Goal: Information Seeking & Learning: Learn about a topic

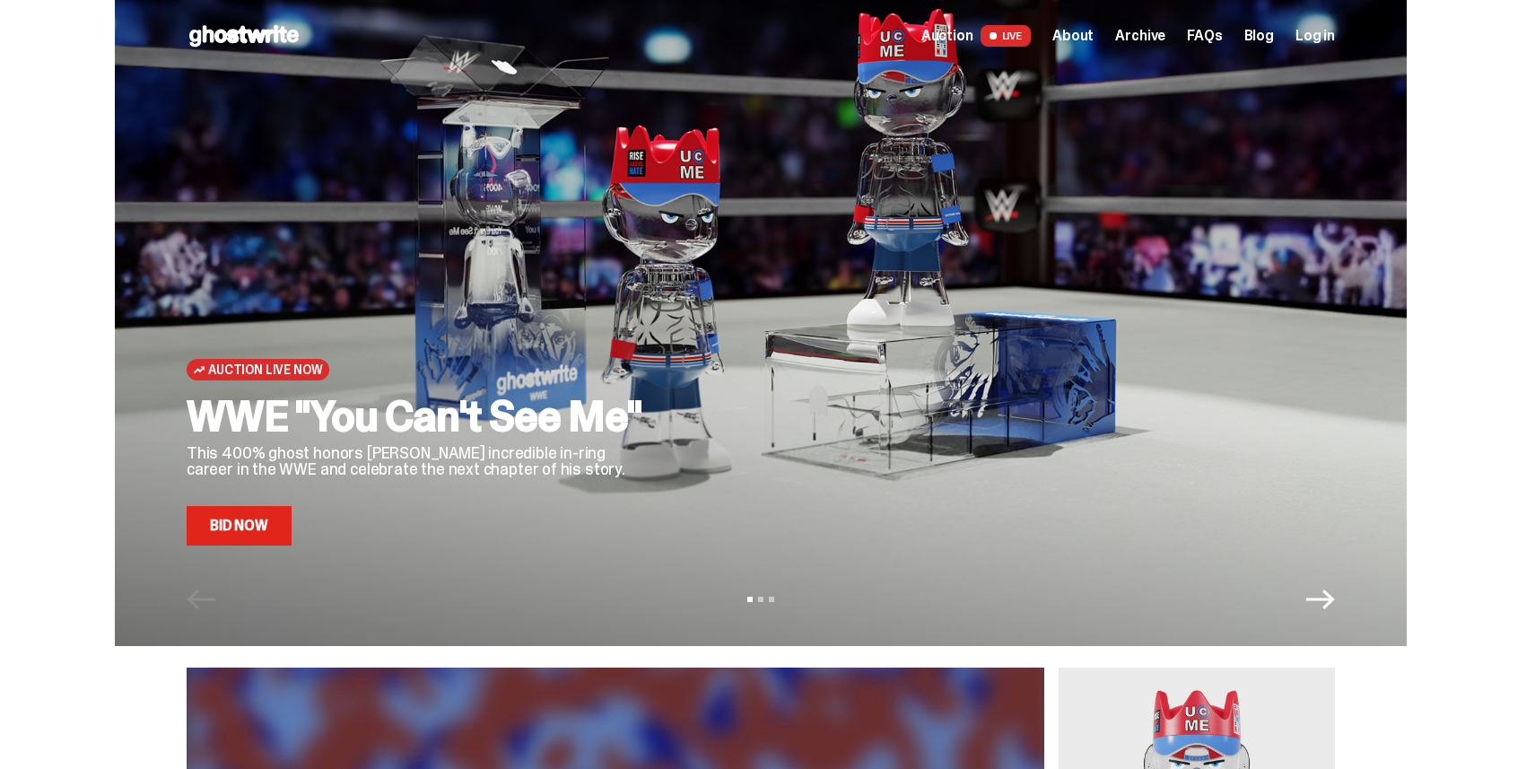
click at [1323, 607] on icon "Next" at bounding box center [1320, 599] width 29 height 29
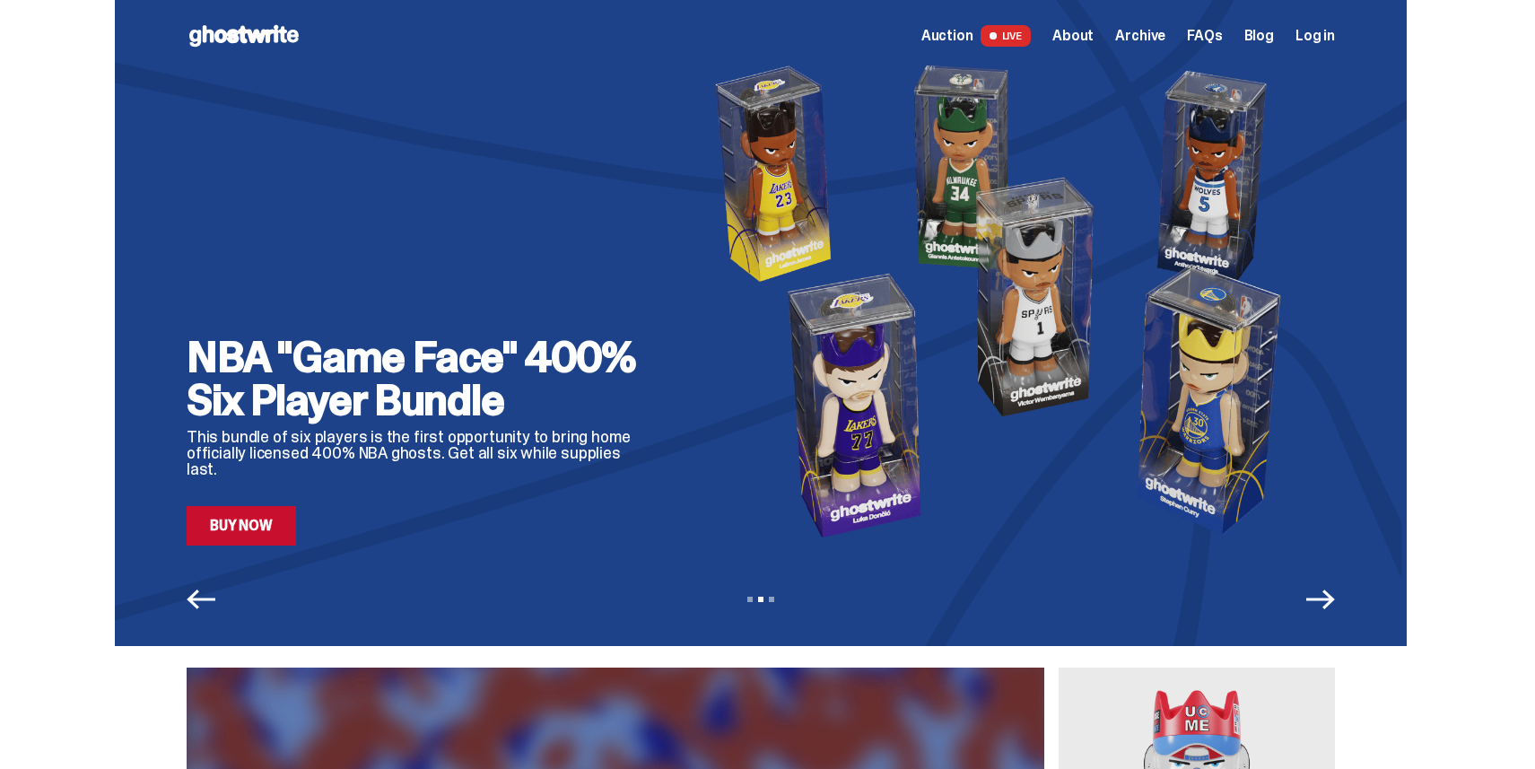
click at [1334, 601] on icon "Next" at bounding box center [1320, 599] width 29 height 29
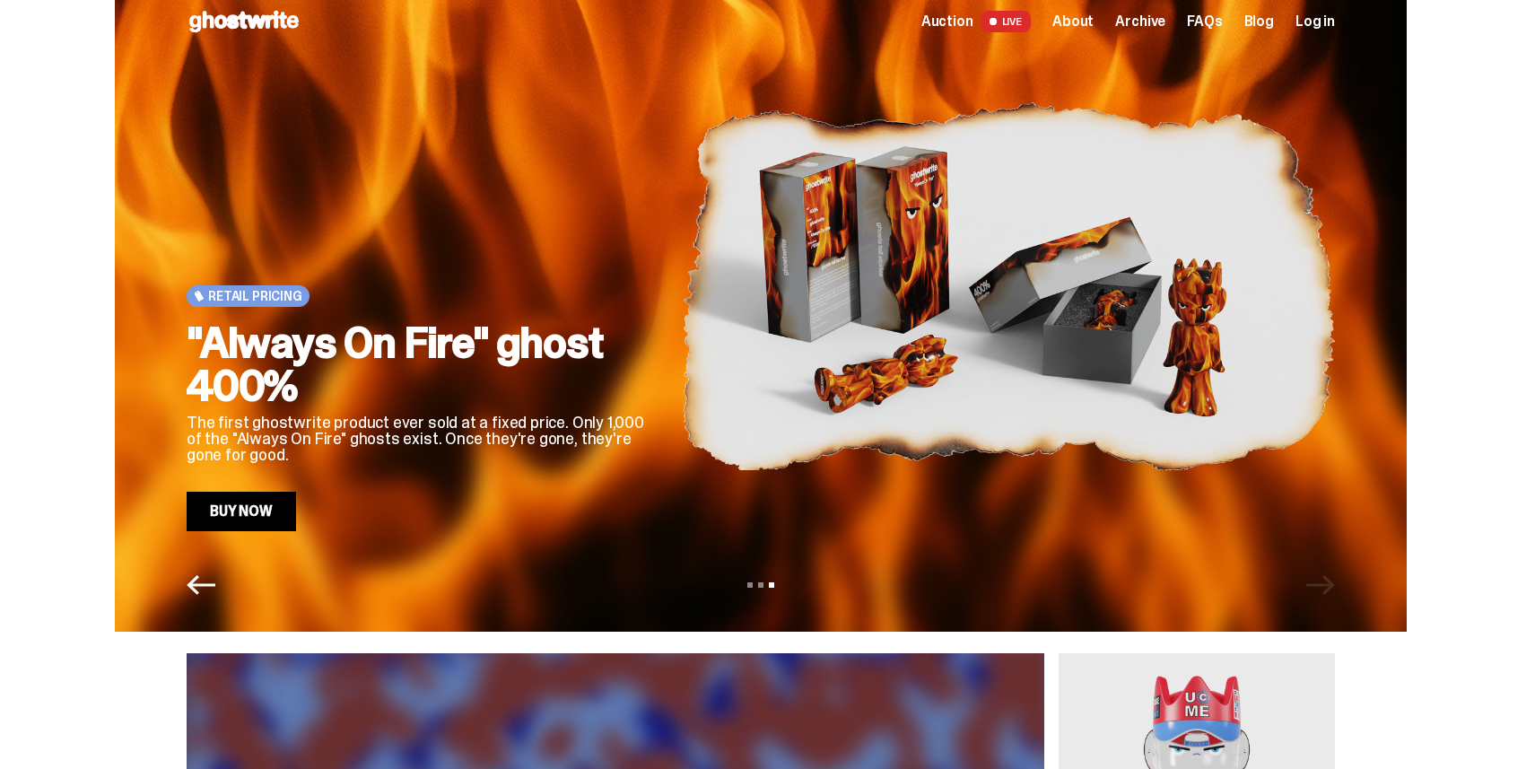
scroll to position [22, 0]
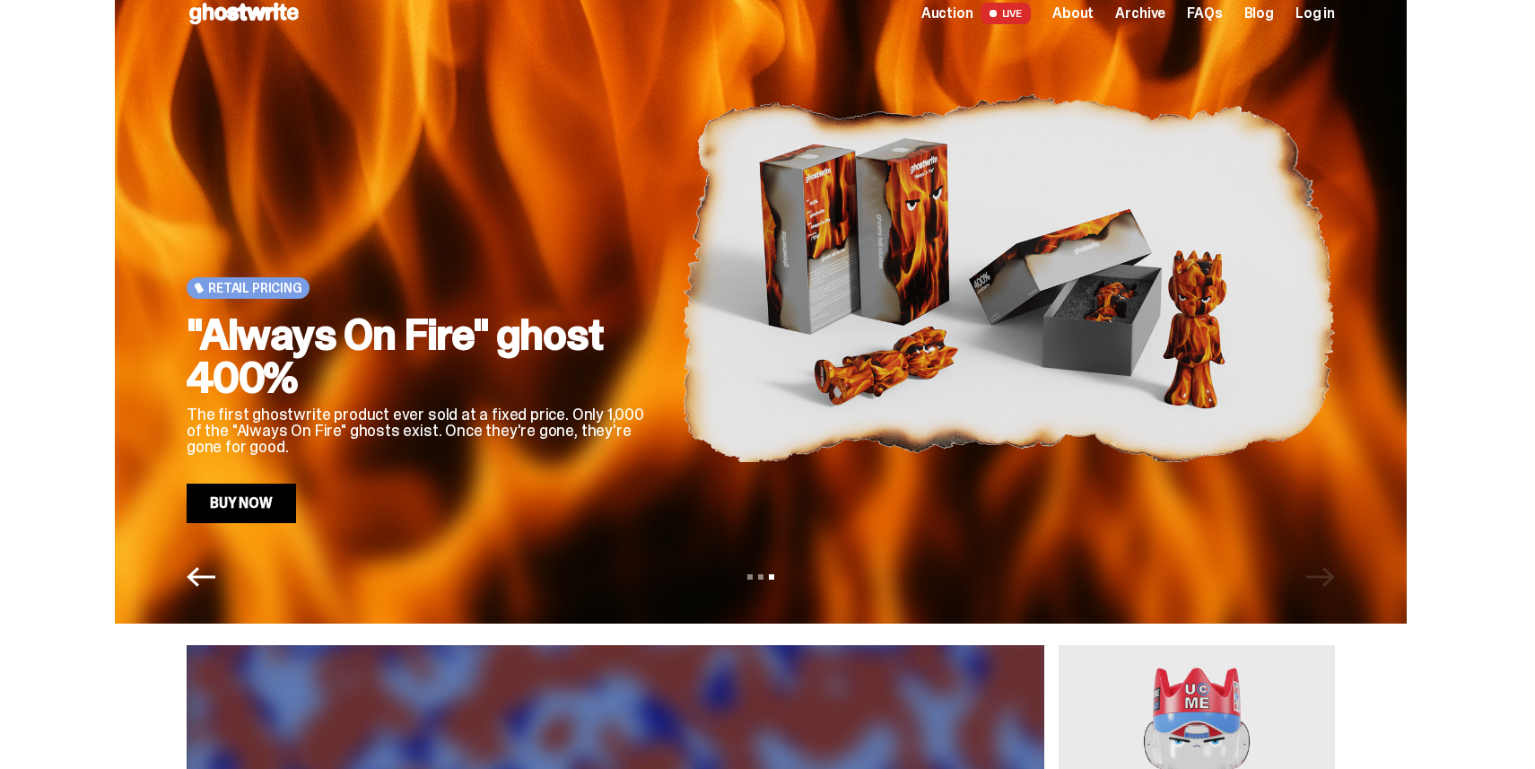
click at [1328, 590] on div "View slide 1 View slide 2 View slide 3" at bounding box center [761, 577] width 1292 height 29
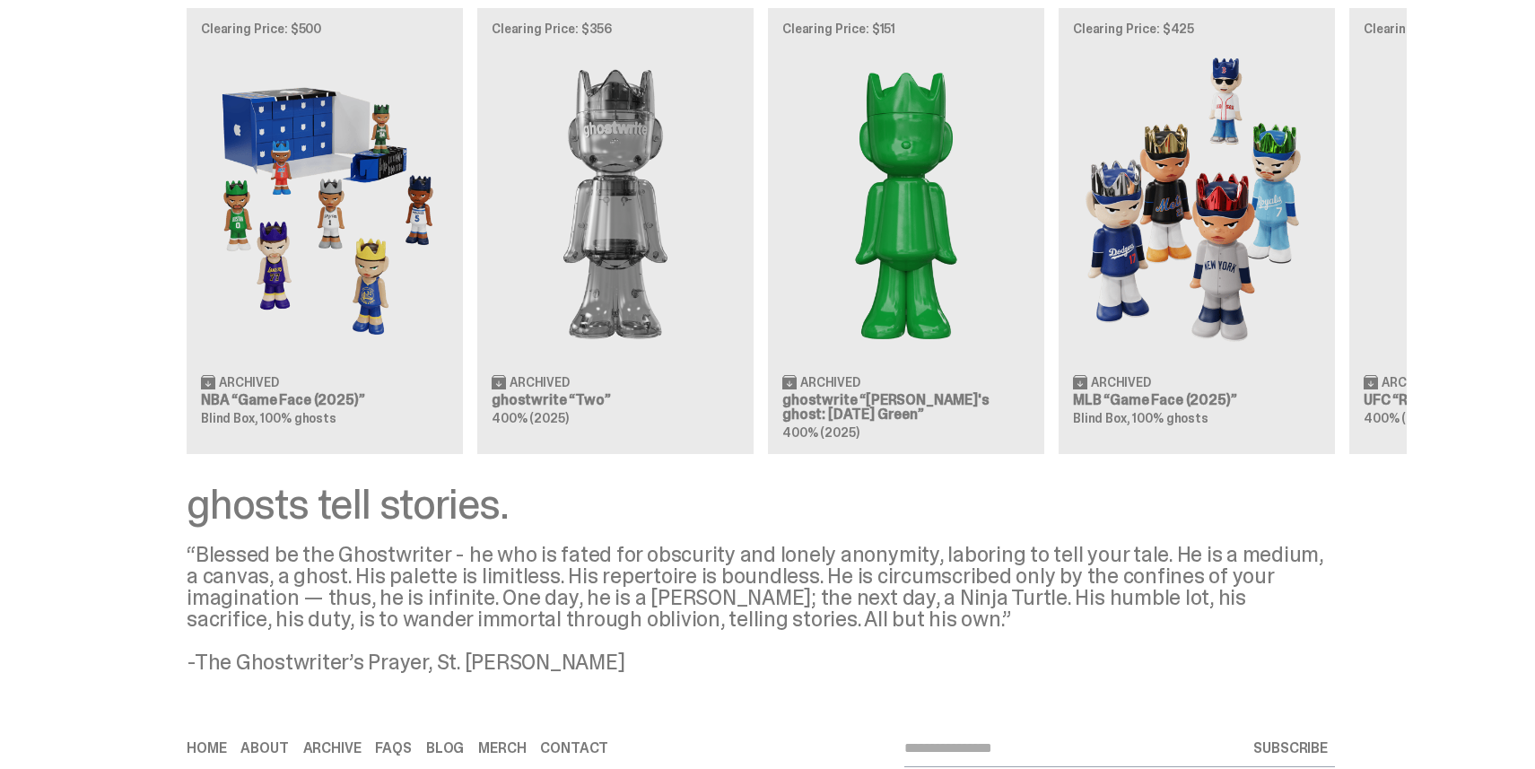
scroll to position [2072, 0]
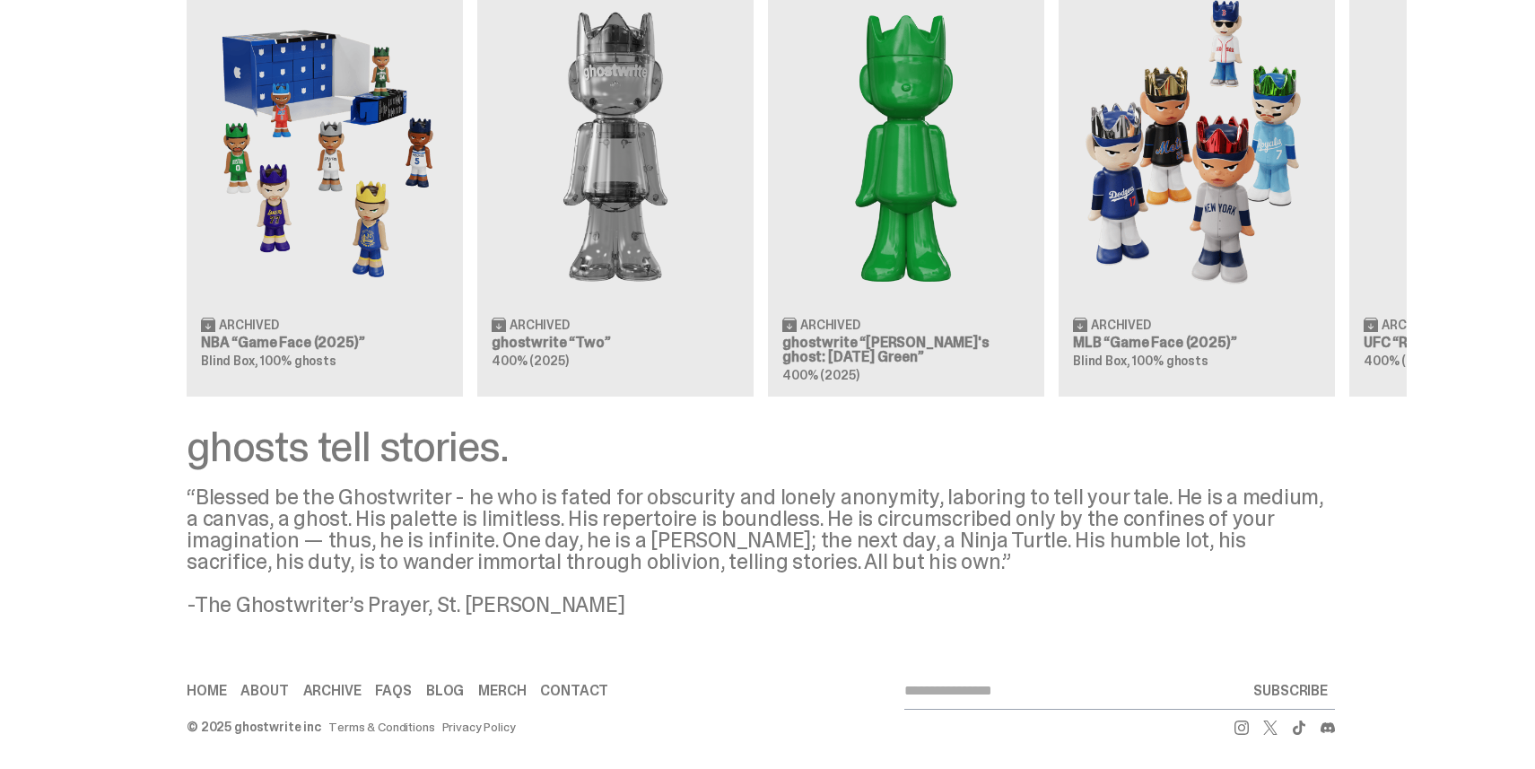
click at [384, 687] on link "FAQs" at bounding box center [393, 691] width 36 height 14
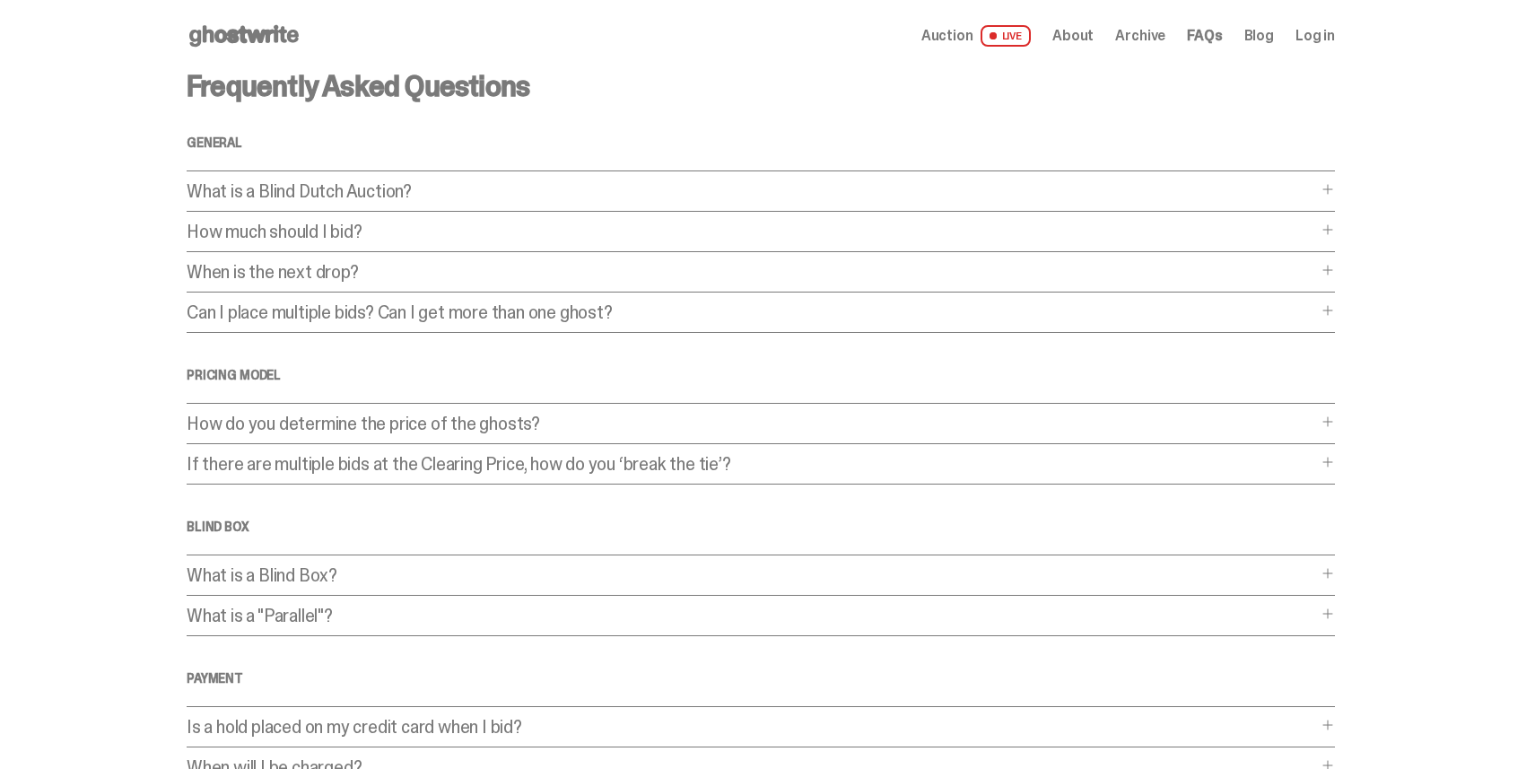
click at [301, 197] on p "What is a Blind Dutch Auction?" at bounding box center [752, 191] width 1131 height 18
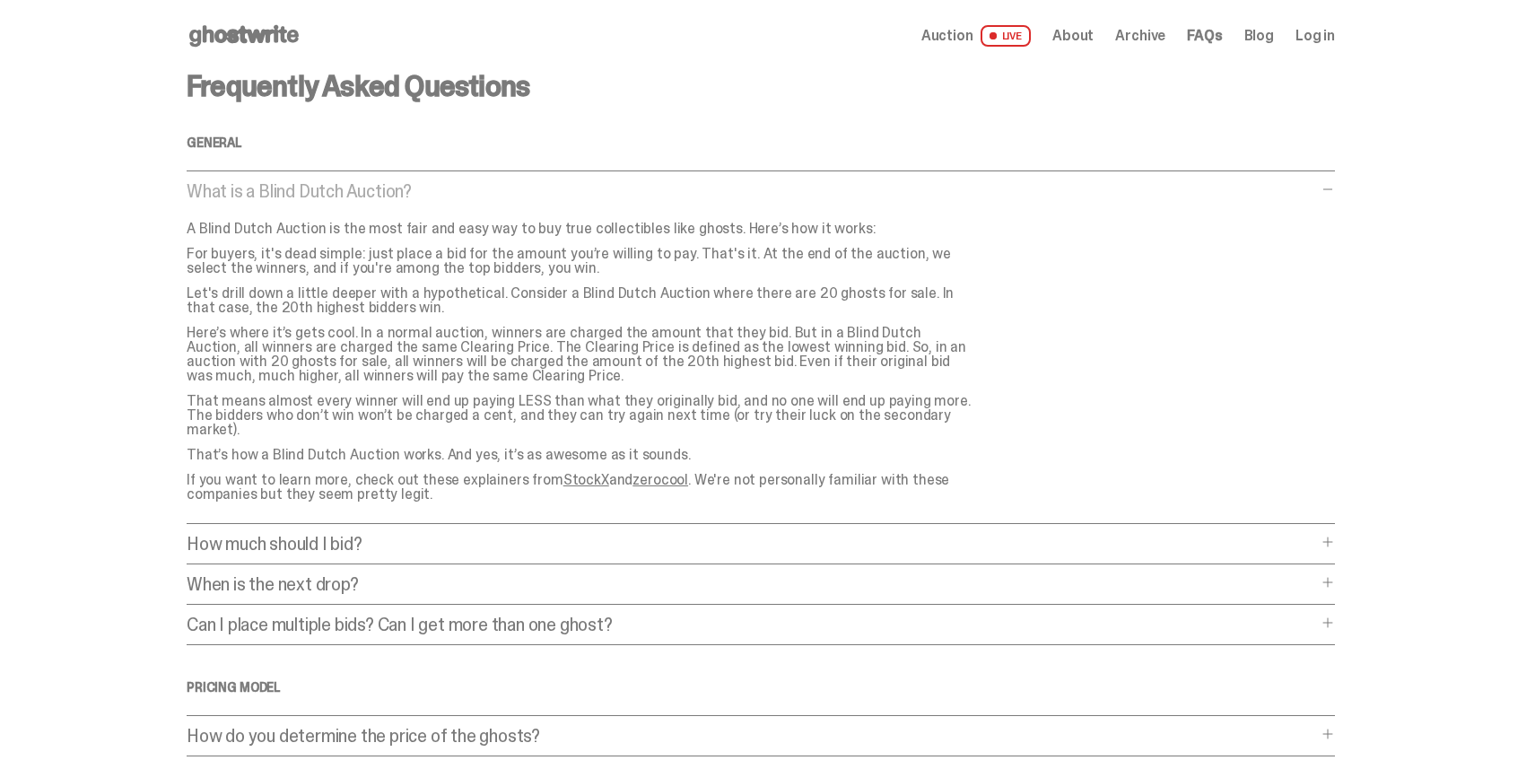
click at [301, 197] on p "What is a Blind Dutch Auction?" at bounding box center [752, 191] width 1131 height 18
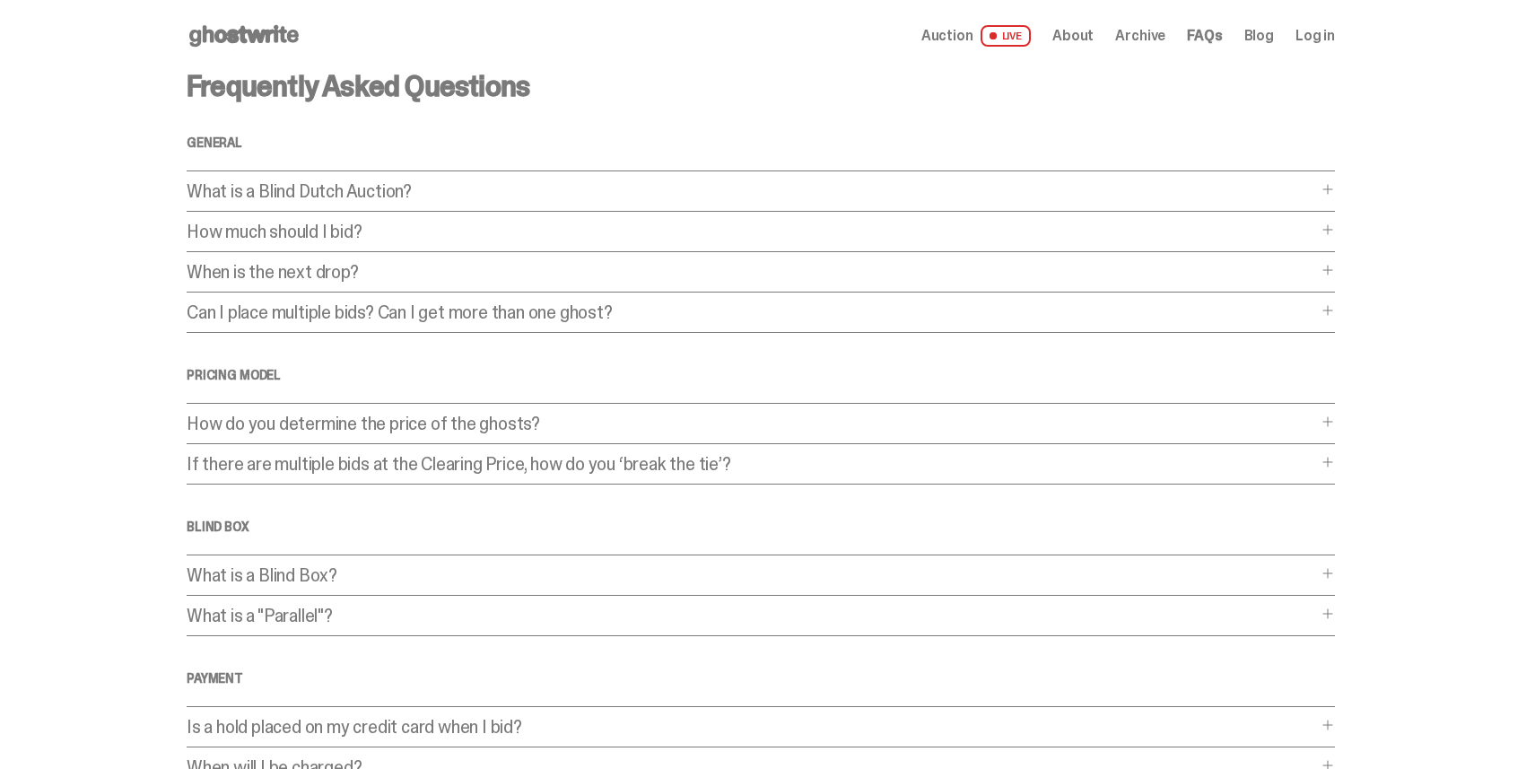
click at [308, 237] on p "How much should I bid?" at bounding box center [752, 232] width 1131 height 18
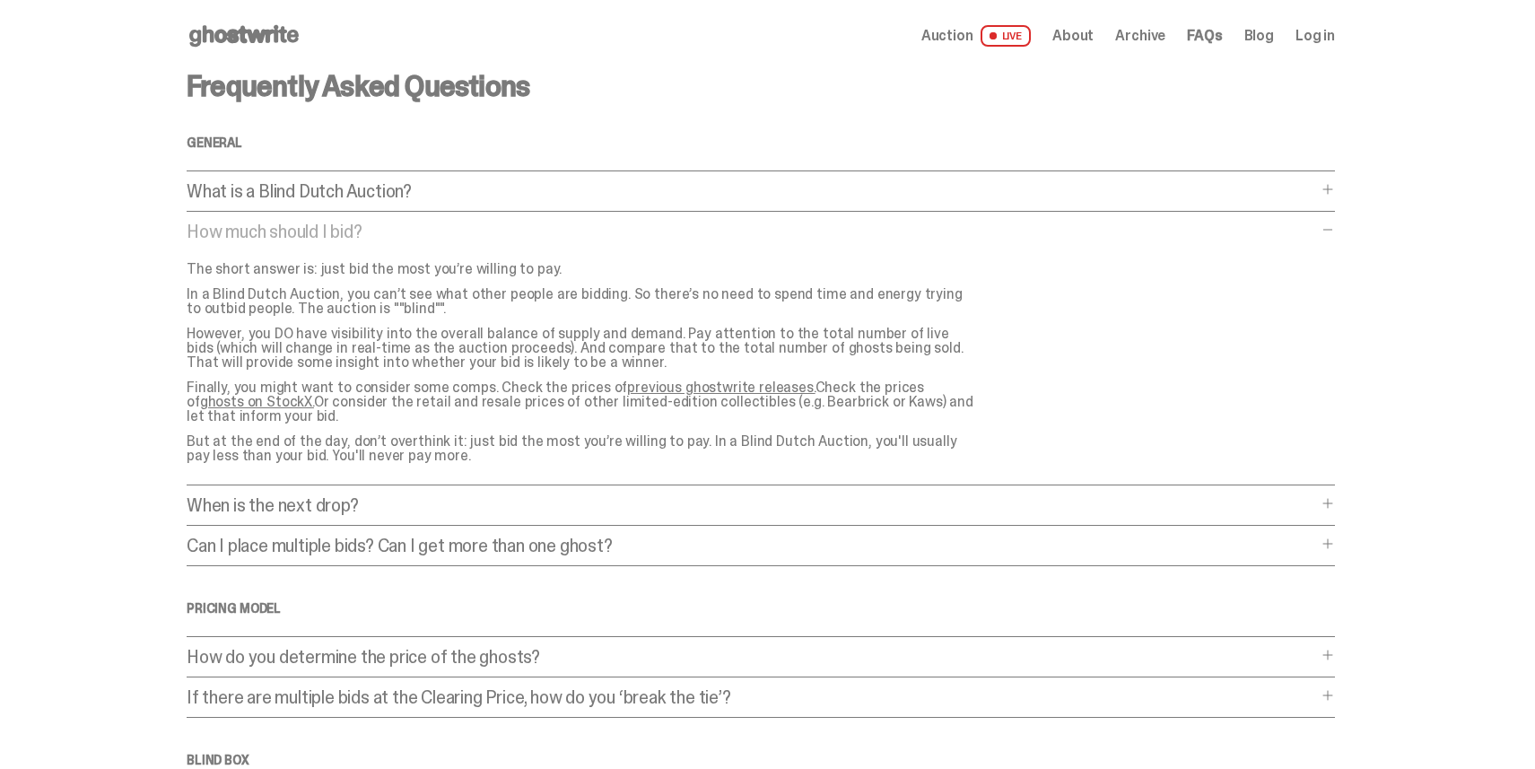
click at [312, 237] on p "How much should I bid?" at bounding box center [752, 232] width 1131 height 18
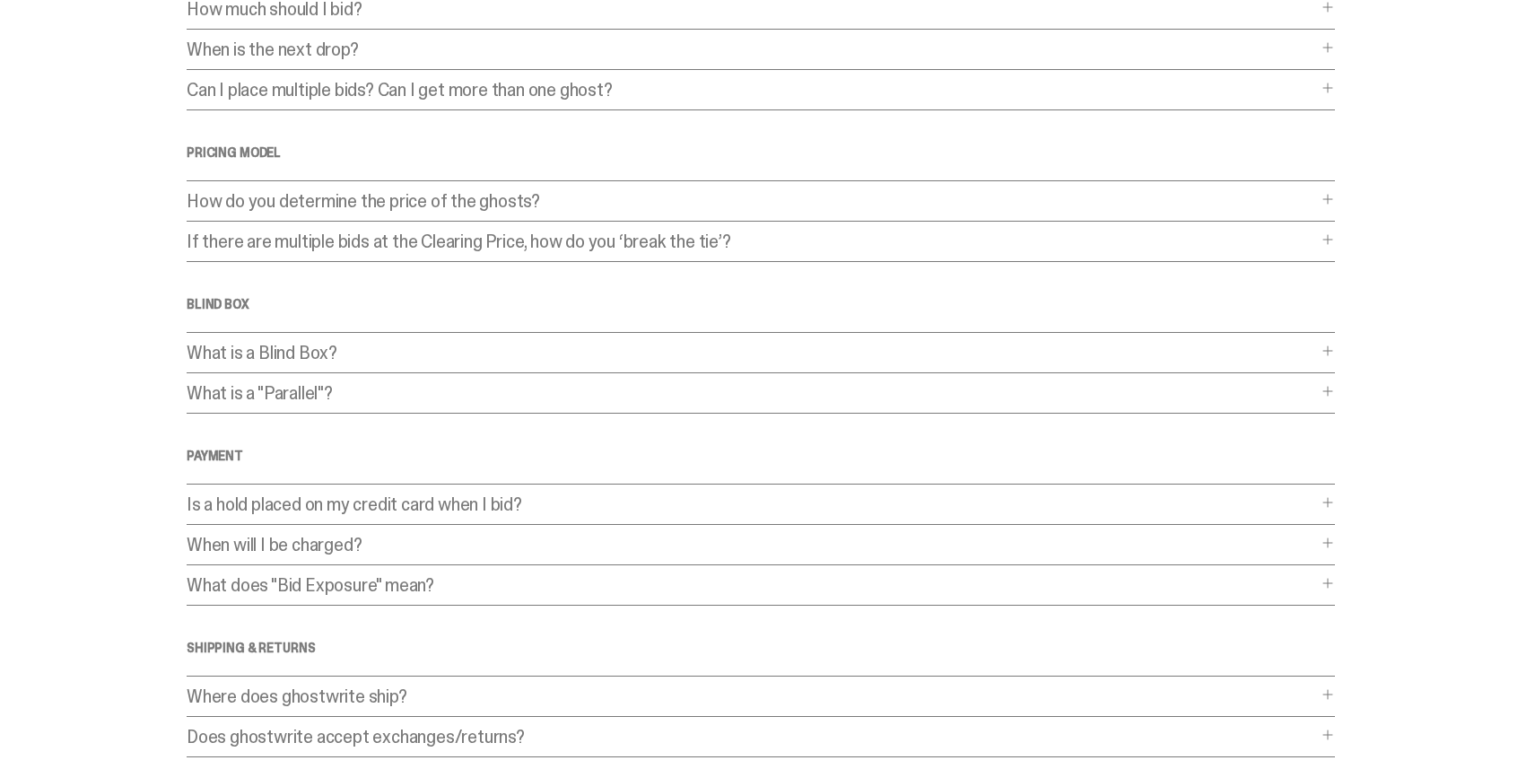
scroll to position [258, 0]
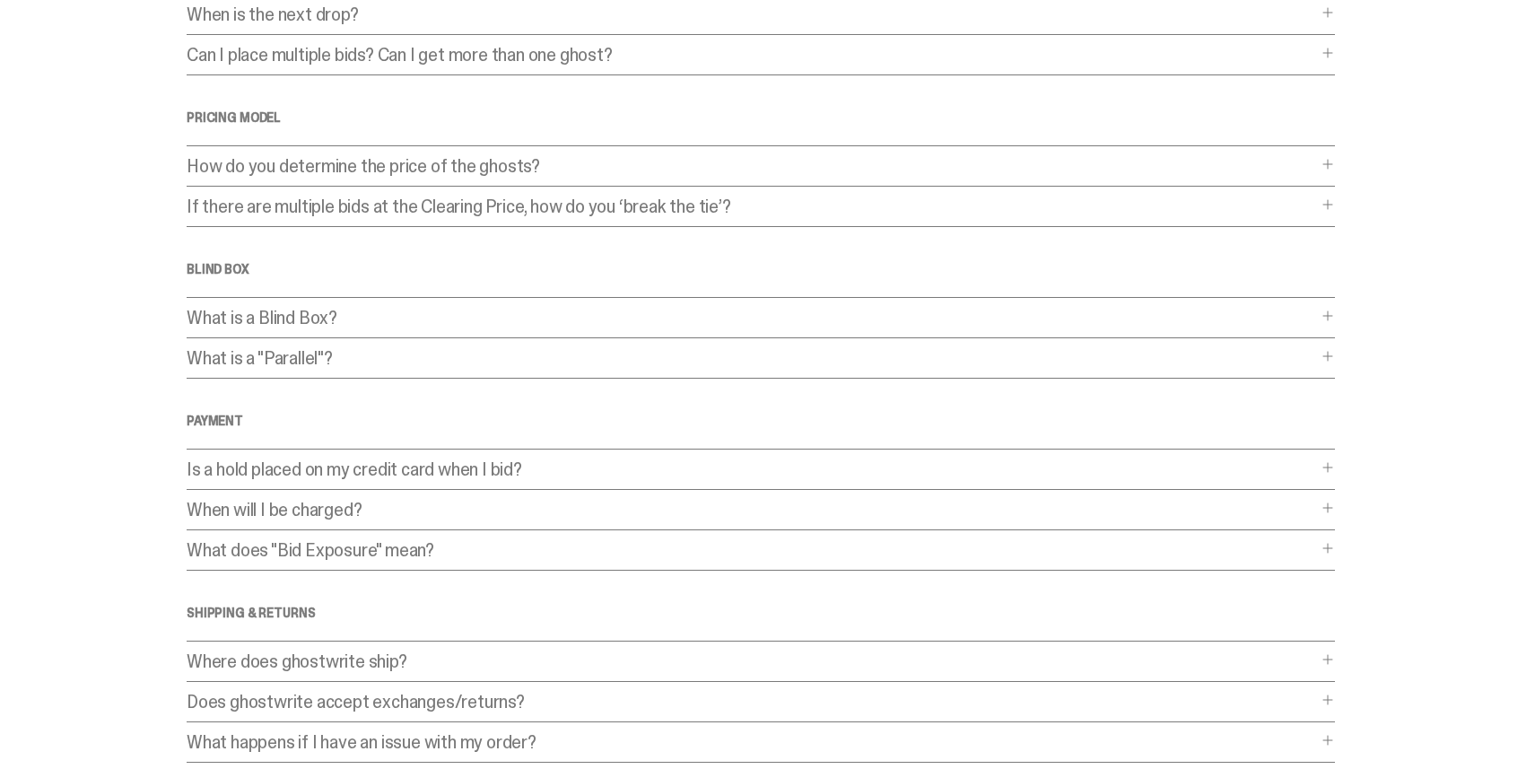
click at [258, 311] on p "What is a Blind Box?" at bounding box center [752, 318] width 1131 height 18
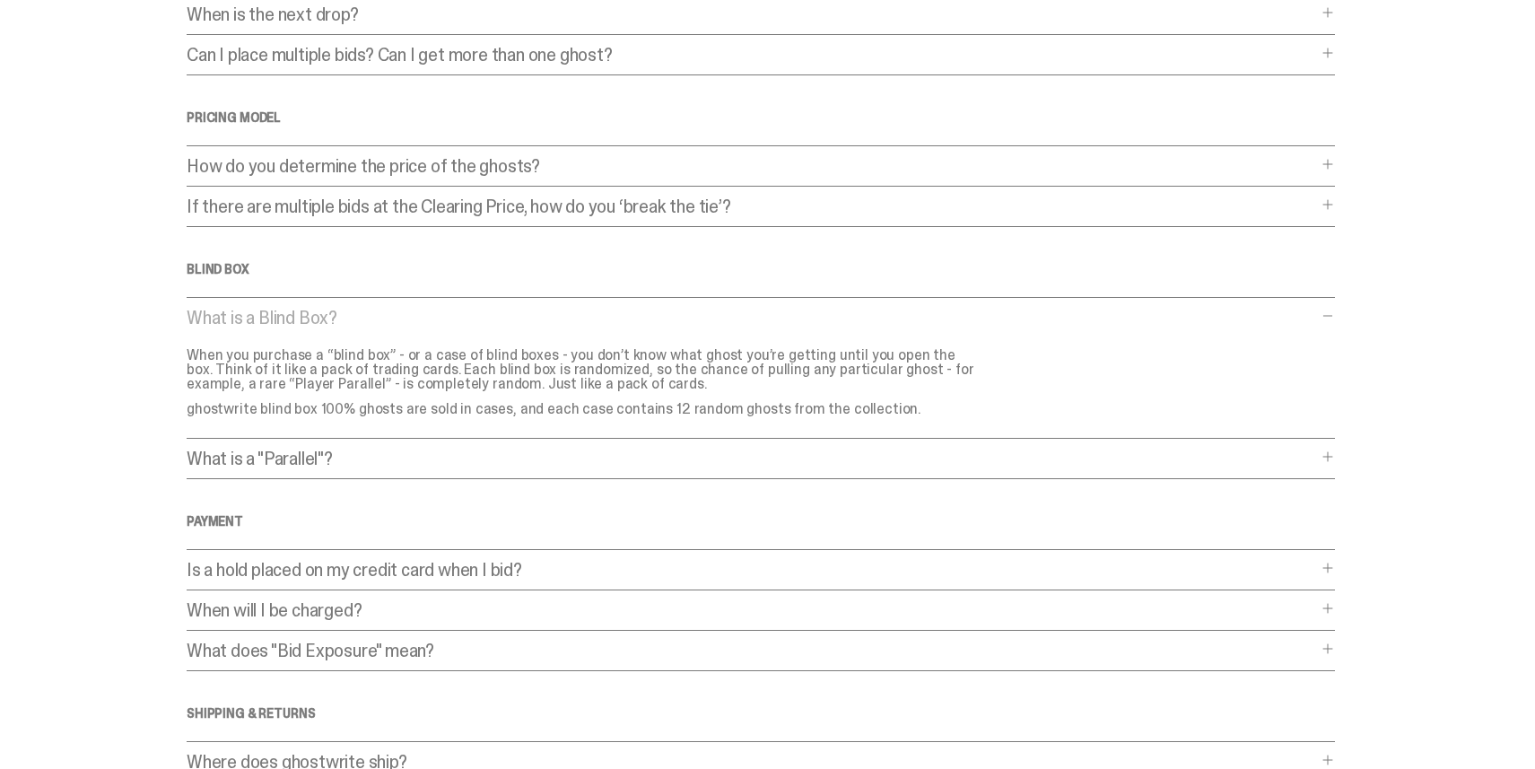
click at [258, 311] on p "What is a Blind Box?" at bounding box center [752, 318] width 1131 height 18
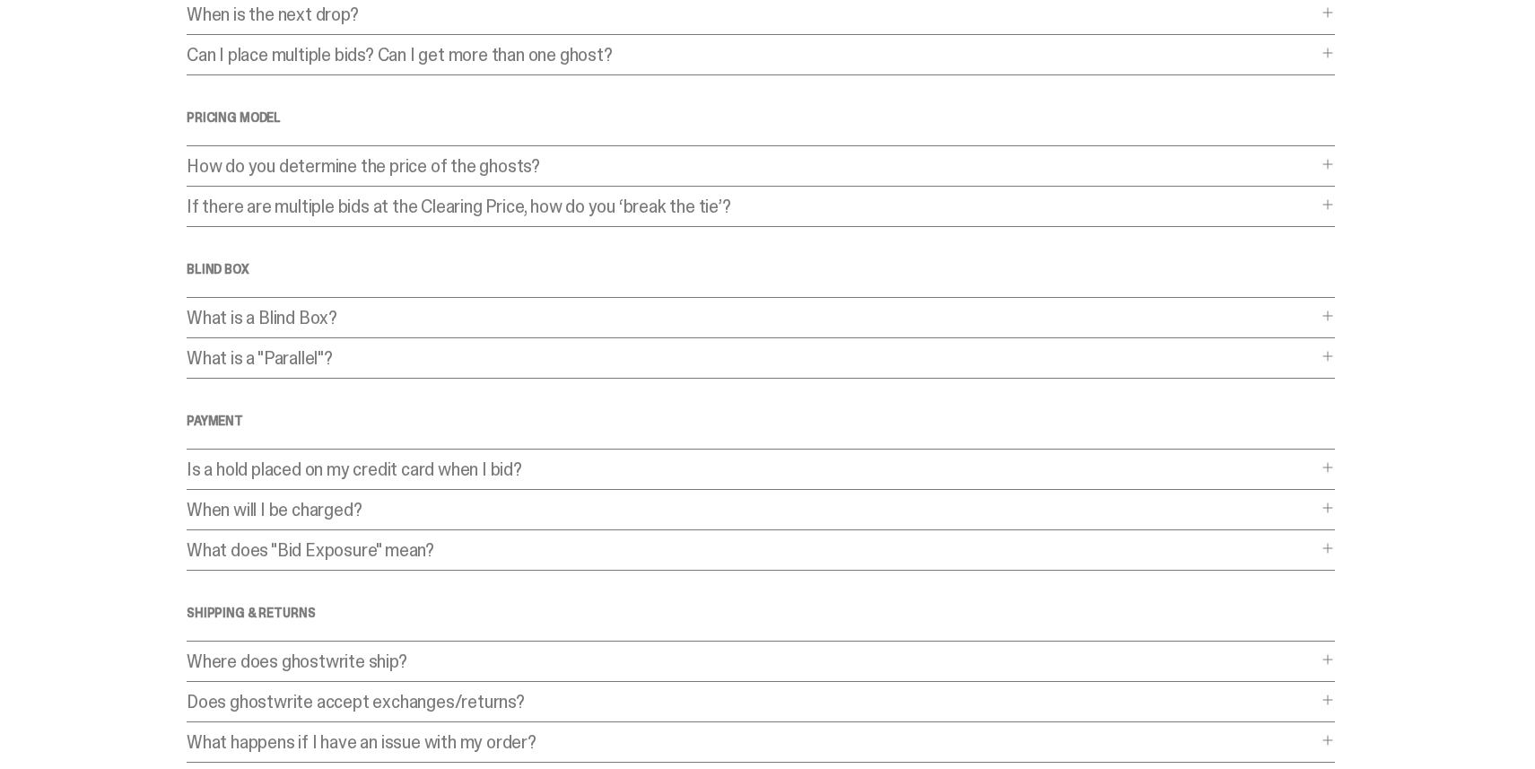
click at [288, 352] on p "What is a "Parallel"?" at bounding box center [752, 358] width 1131 height 18
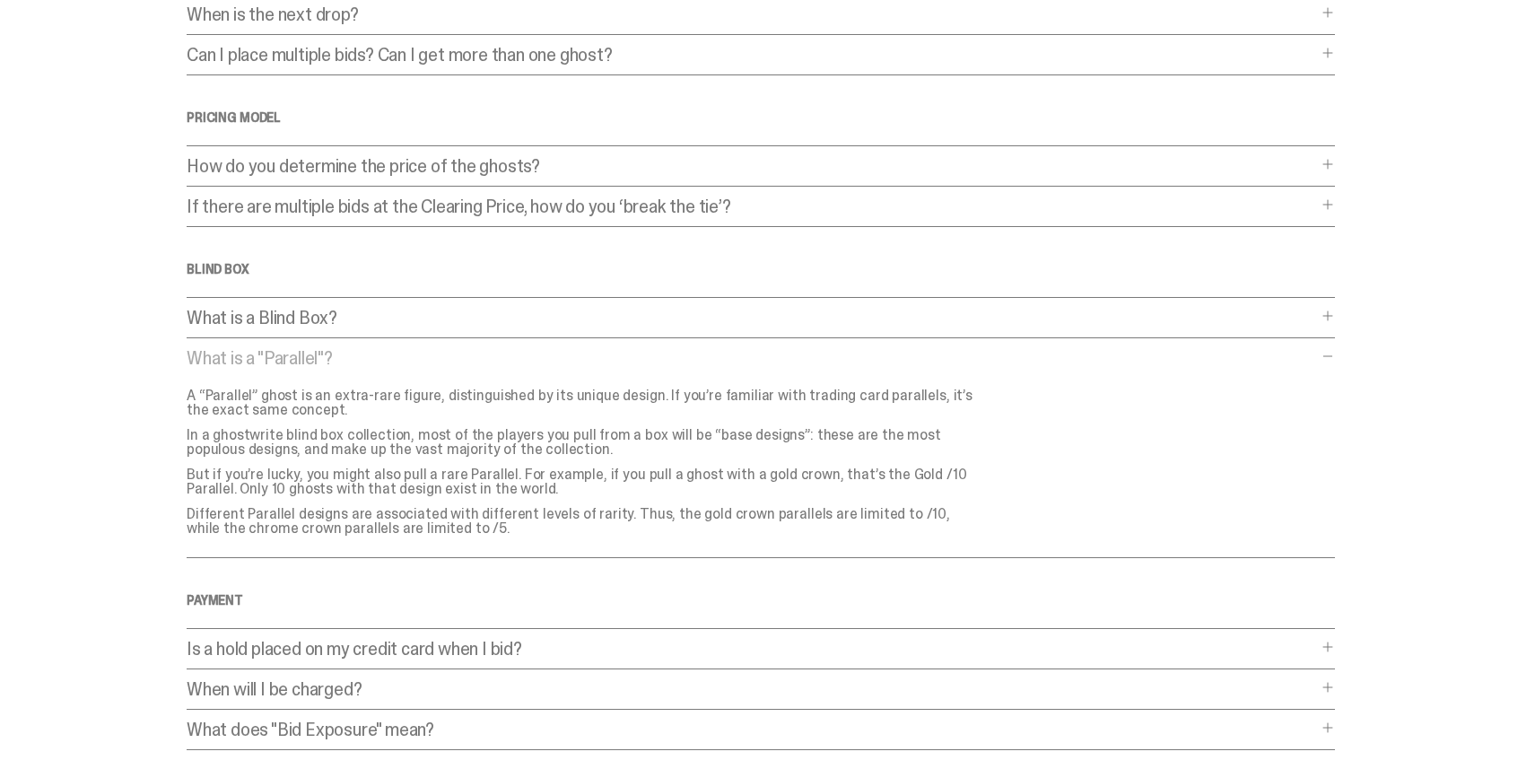
click at [267, 361] on p "What is a "Parallel"?" at bounding box center [752, 358] width 1131 height 18
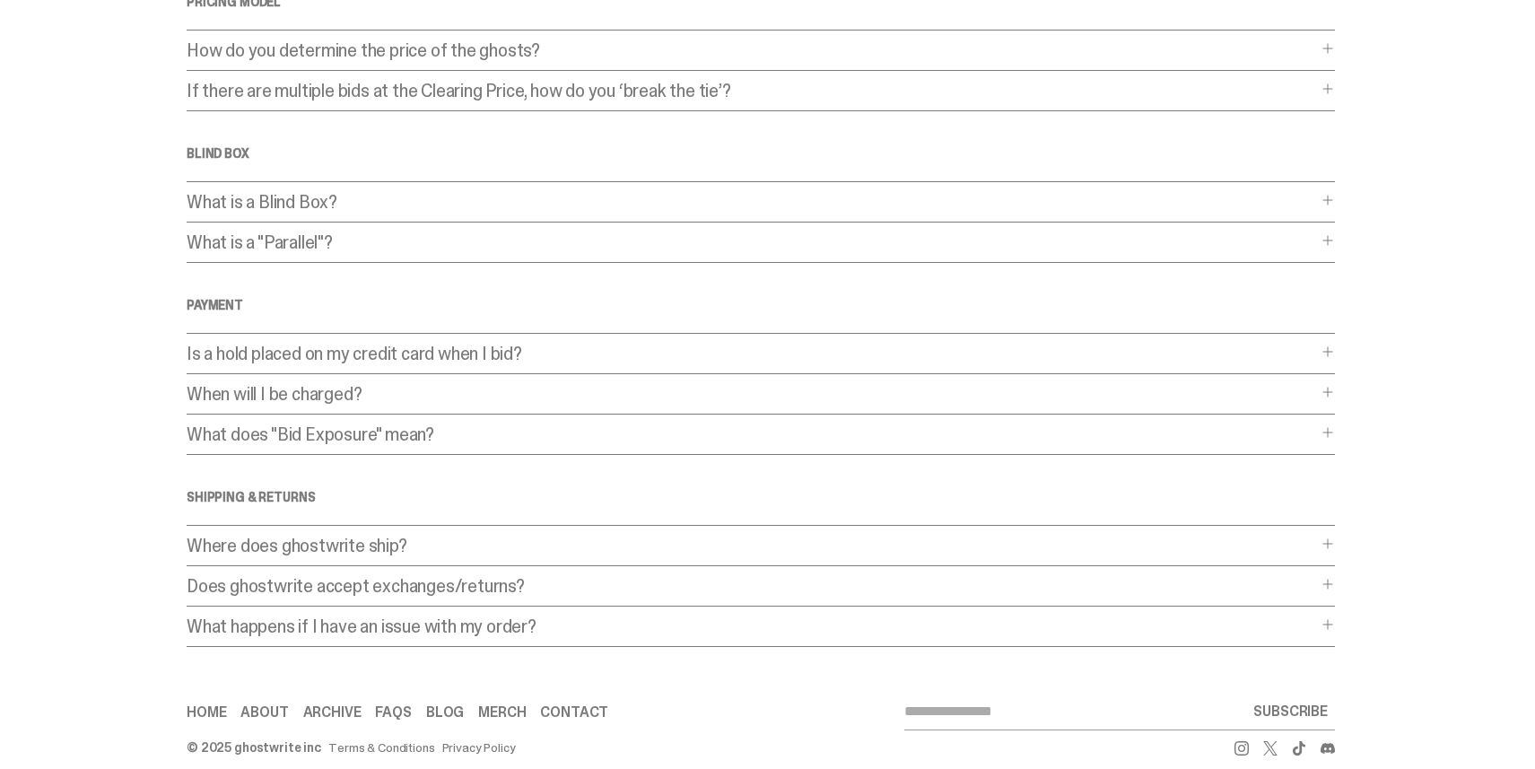
scroll to position [396, 0]
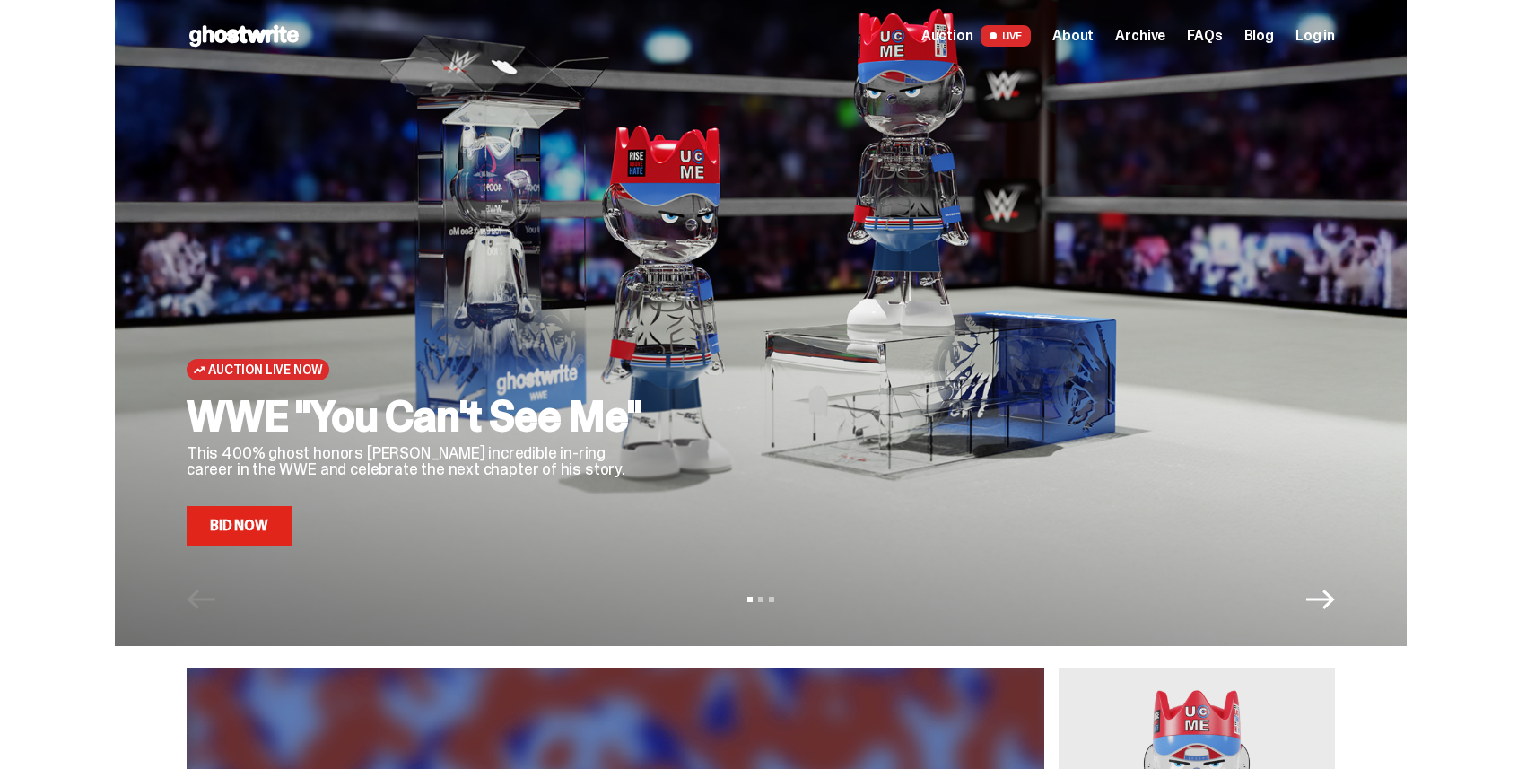
click at [974, 35] on span "Auction" at bounding box center [947, 36] width 52 height 14
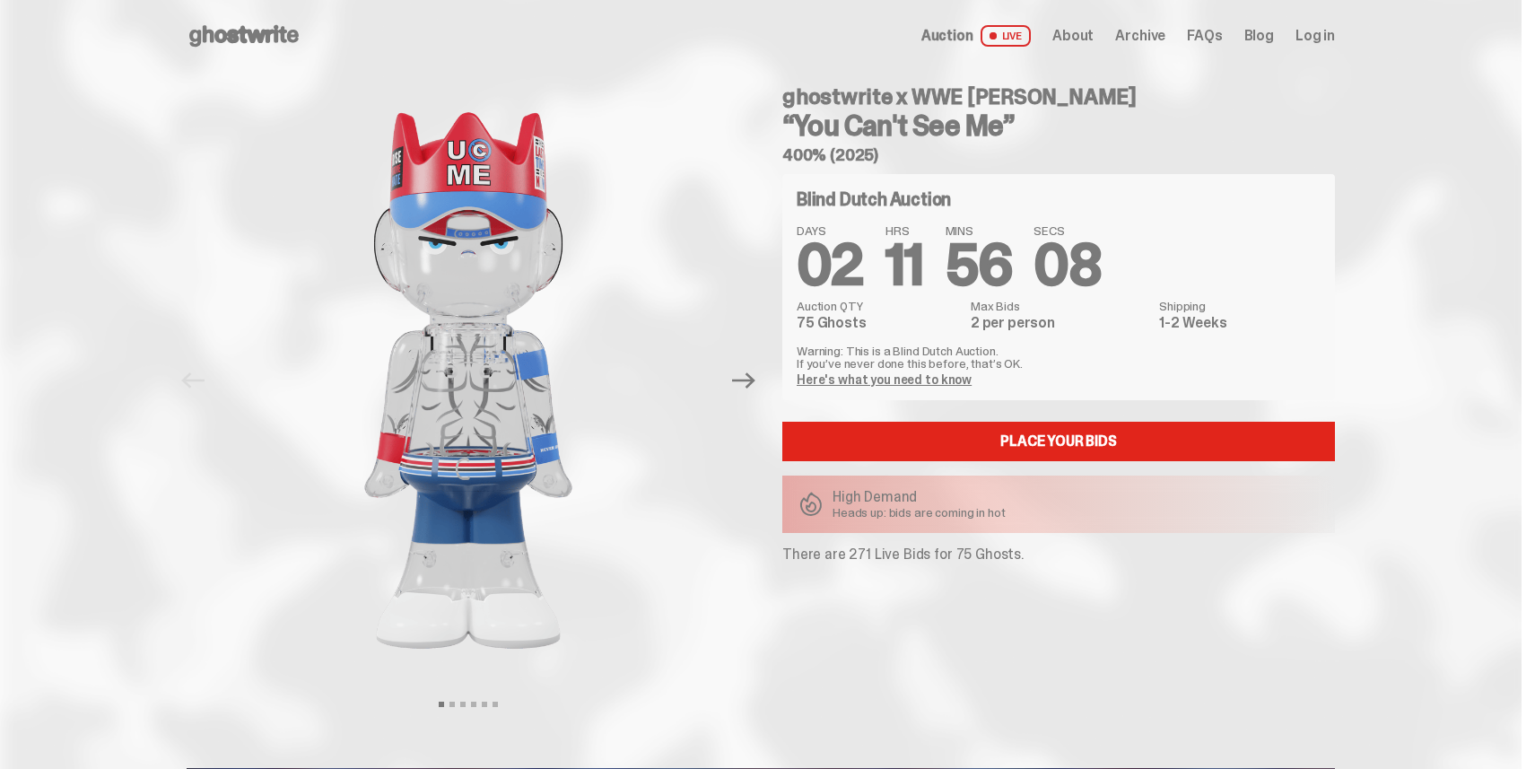
click at [1022, 36] on span "LIVE" at bounding box center [1006, 36] width 51 height 22
click at [1093, 38] on span "About" at bounding box center [1072, 36] width 41 height 14
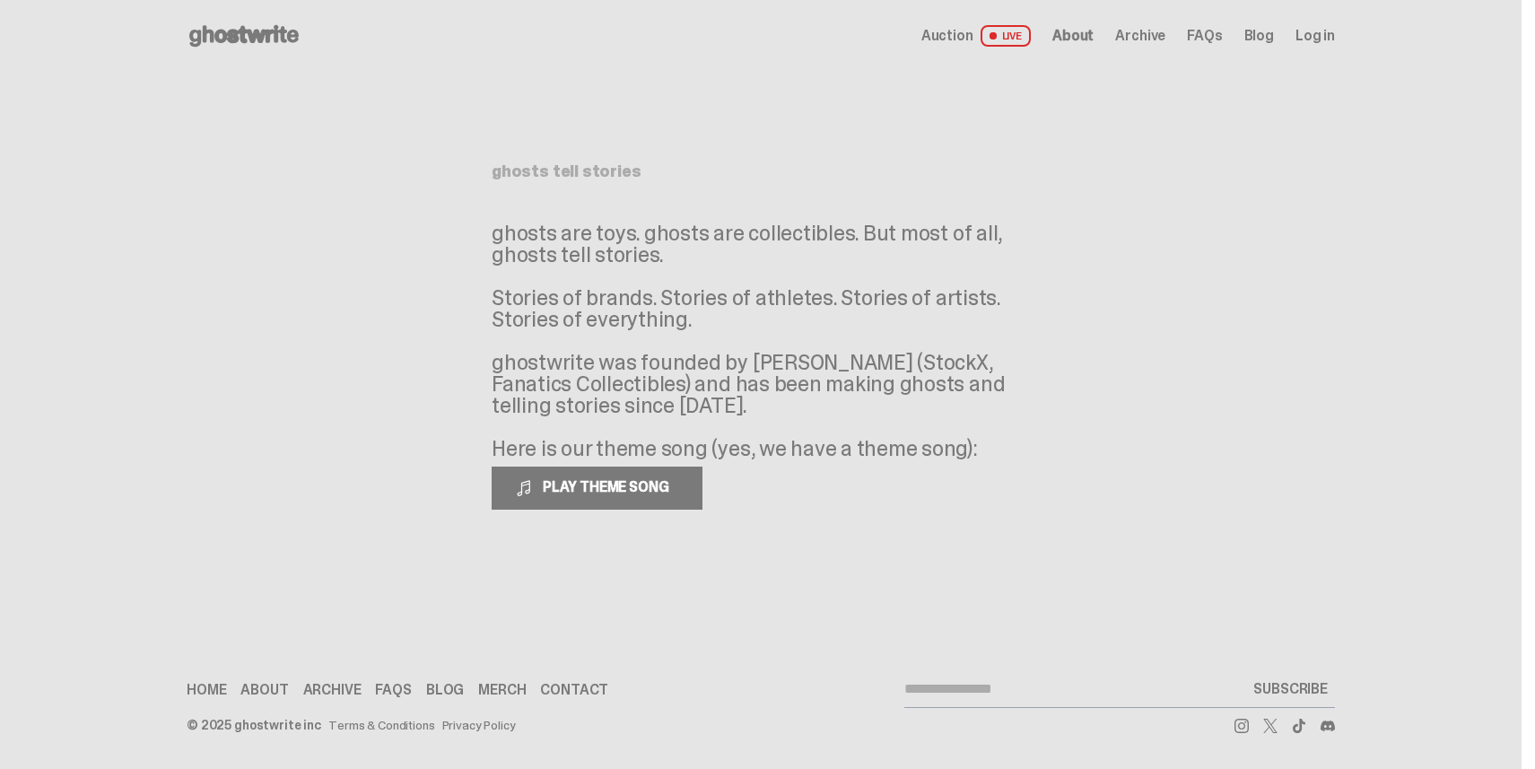
click at [1217, 34] on span "FAQs" at bounding box center [1204, 36] width 35 height 14
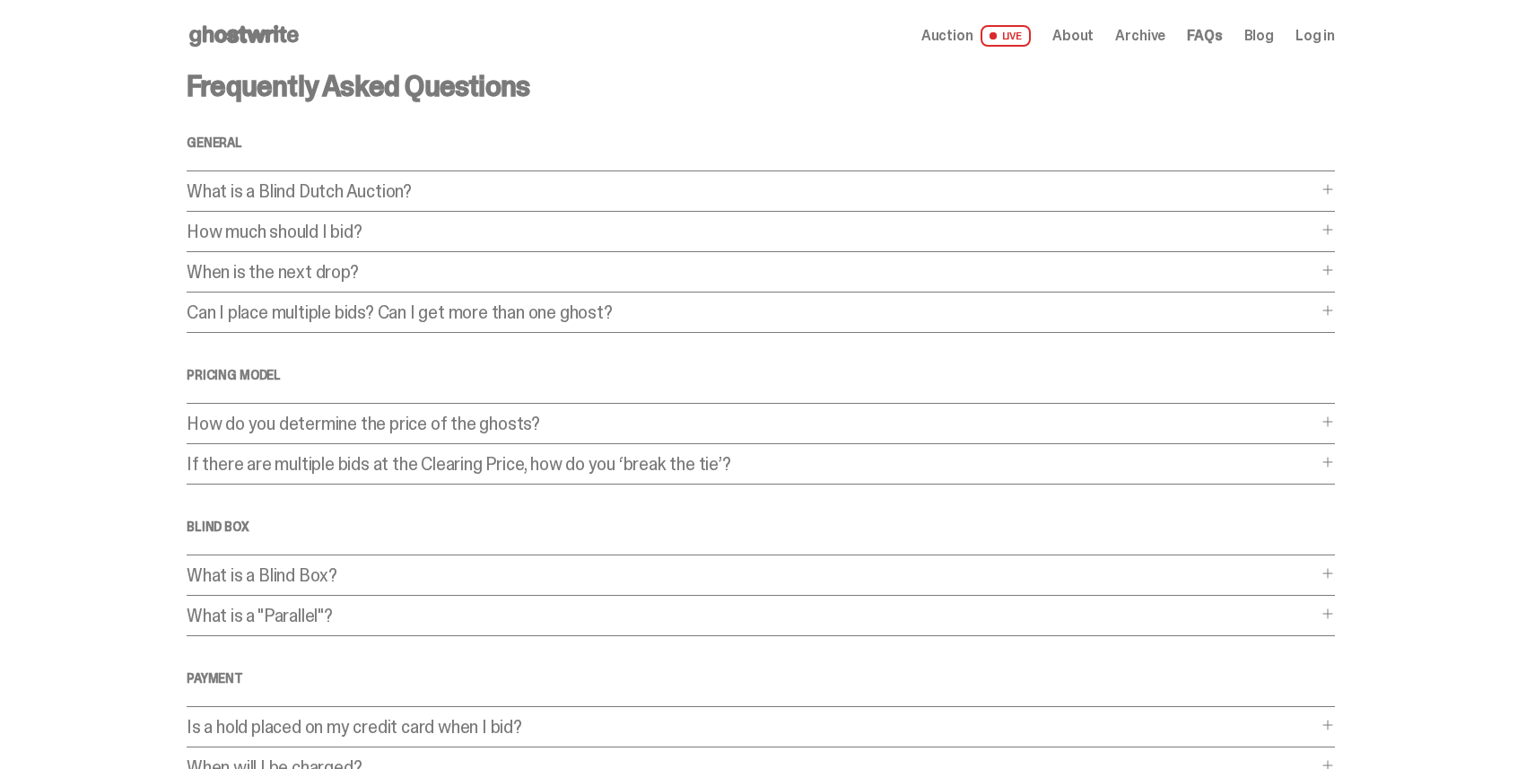
click at [217, 27] on icon at bounding box center [244, 36] width 115 height 29
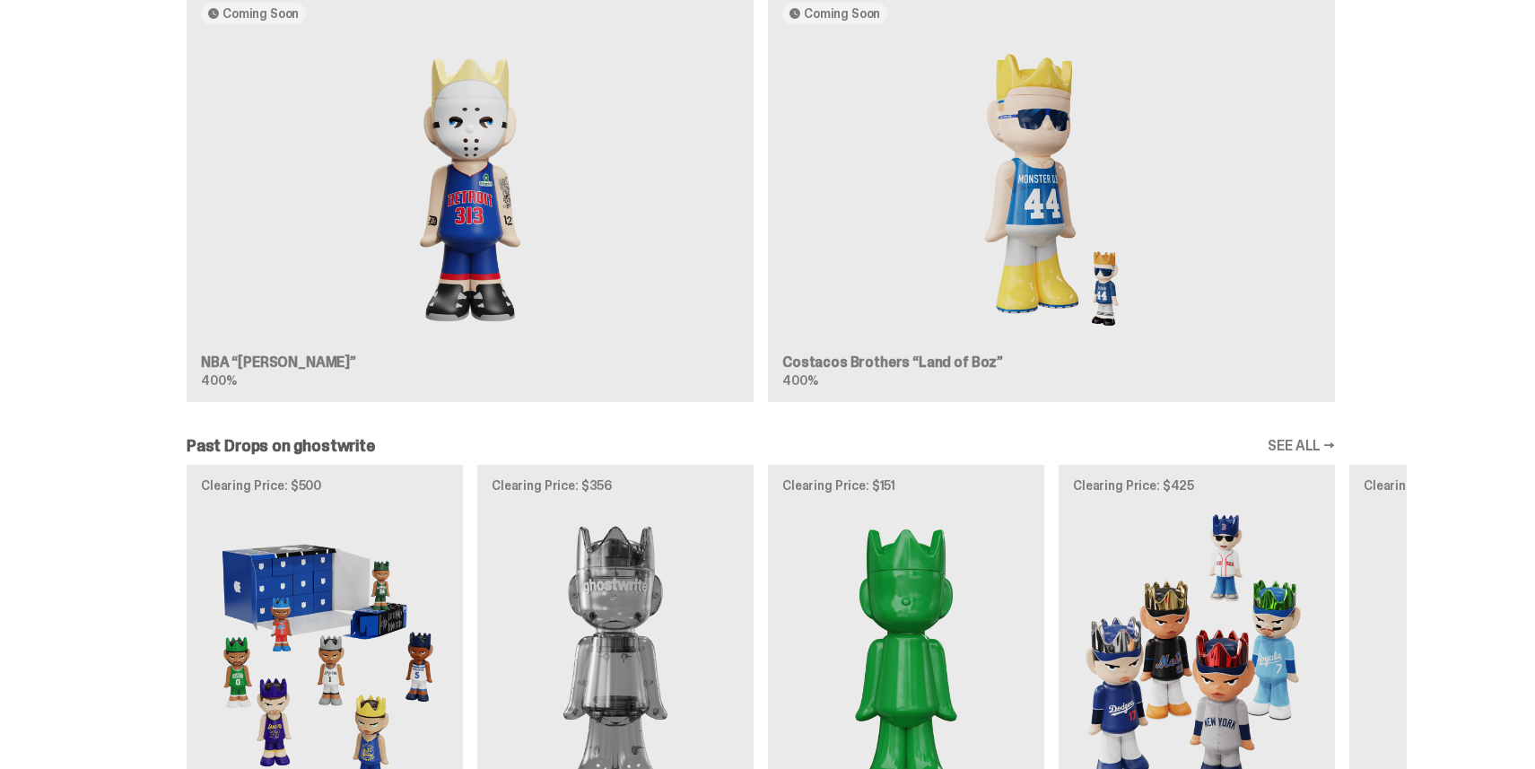
scroll to position [2072, 0]
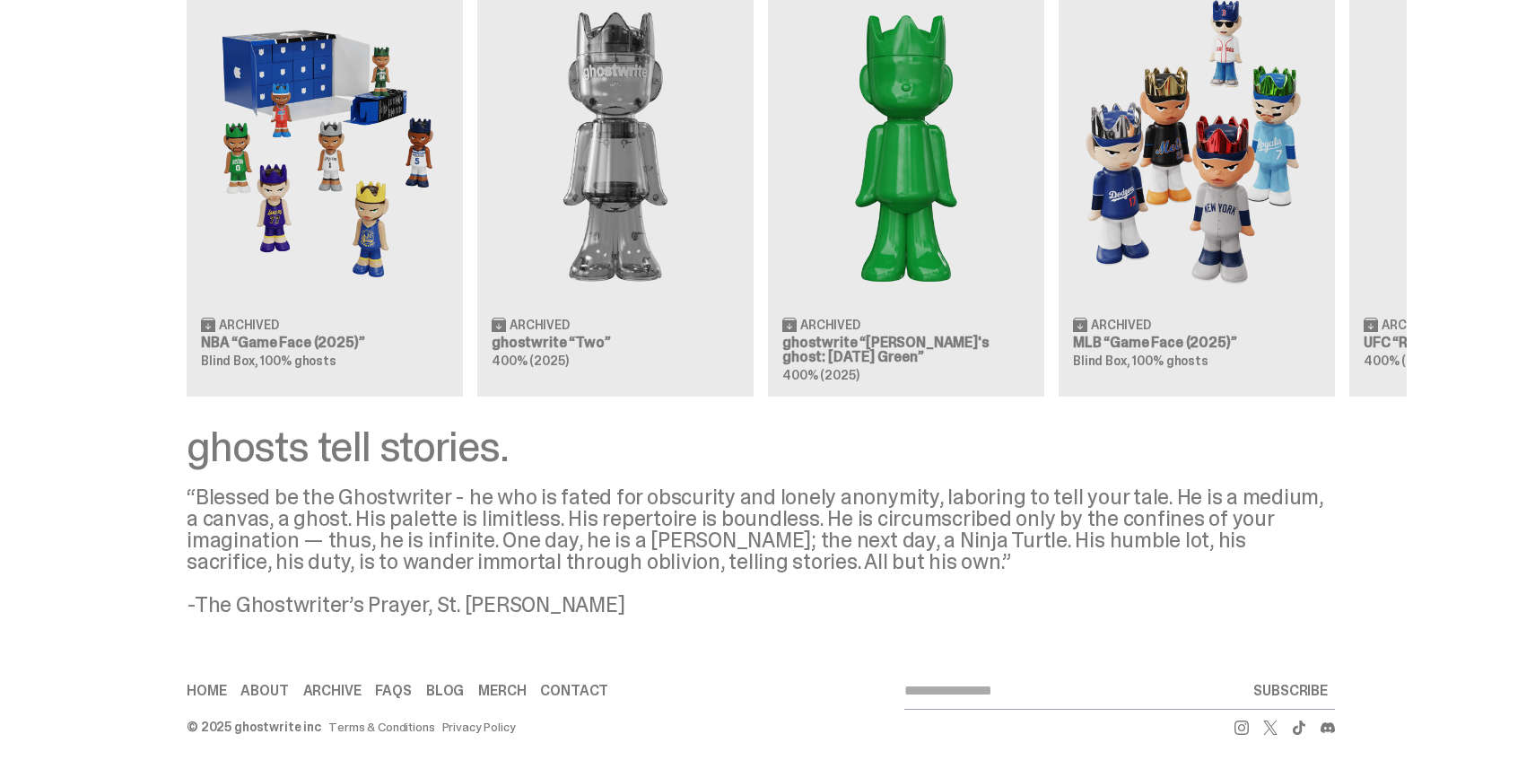
click at [258, 690] on link "About" at bounding box center [264, 691] width 48 height 14
